Goal: Download file/media

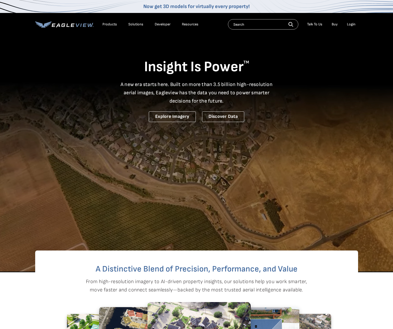
click at [355, 23] on div "Login" at bounding box center [351, 24] width 9 height 5
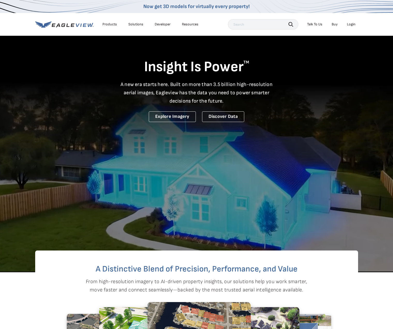
click at [352, 24] on div "Login" at bounding box center [351, 24] width 9 height 5
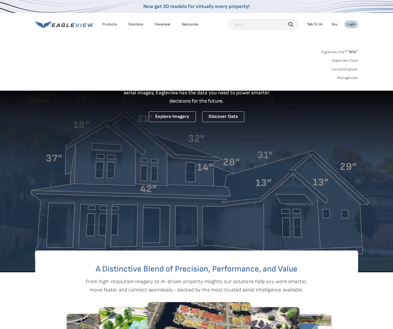
click at [348, 76] on link "MyEagleview" at bounding box center [347, 78] width 21 height 5
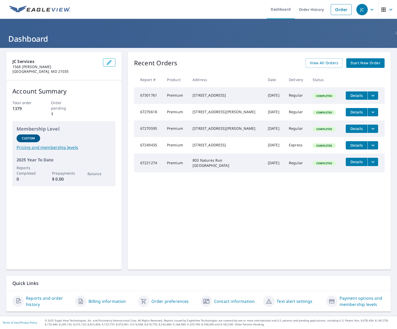
click at [370, 94] on icon "filesDropdownBtn-67301761" at bounding box center [373, 95] width 6 height 6
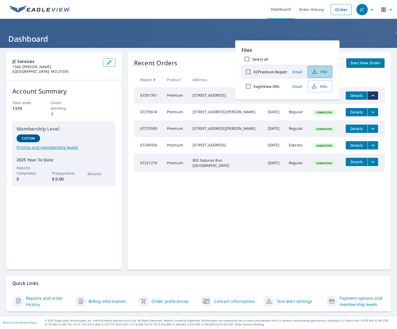
click at [322, 72] on span "PDF" at bounding box center [319, 72] width 17 height 6
